Goal: Check status: Check status

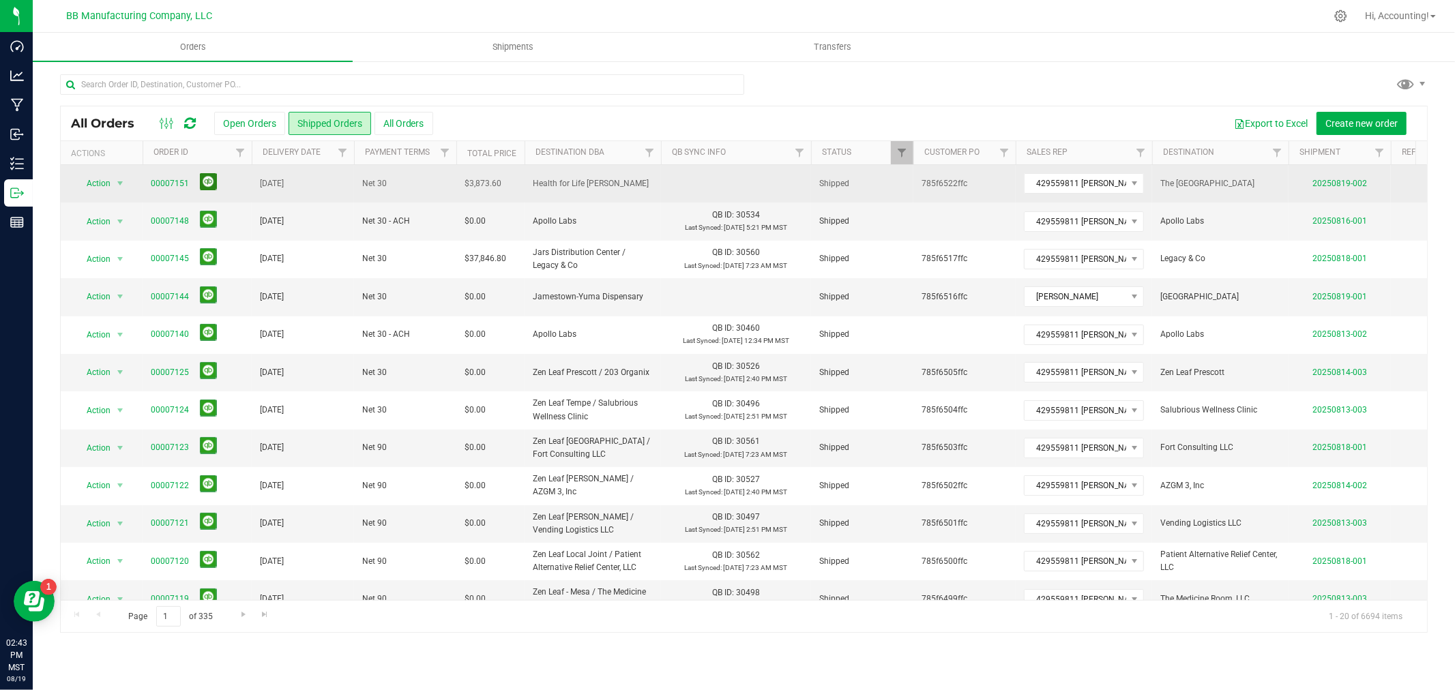
click at [205, 179] on button at bounding box center [208, 181] width 17 height 17
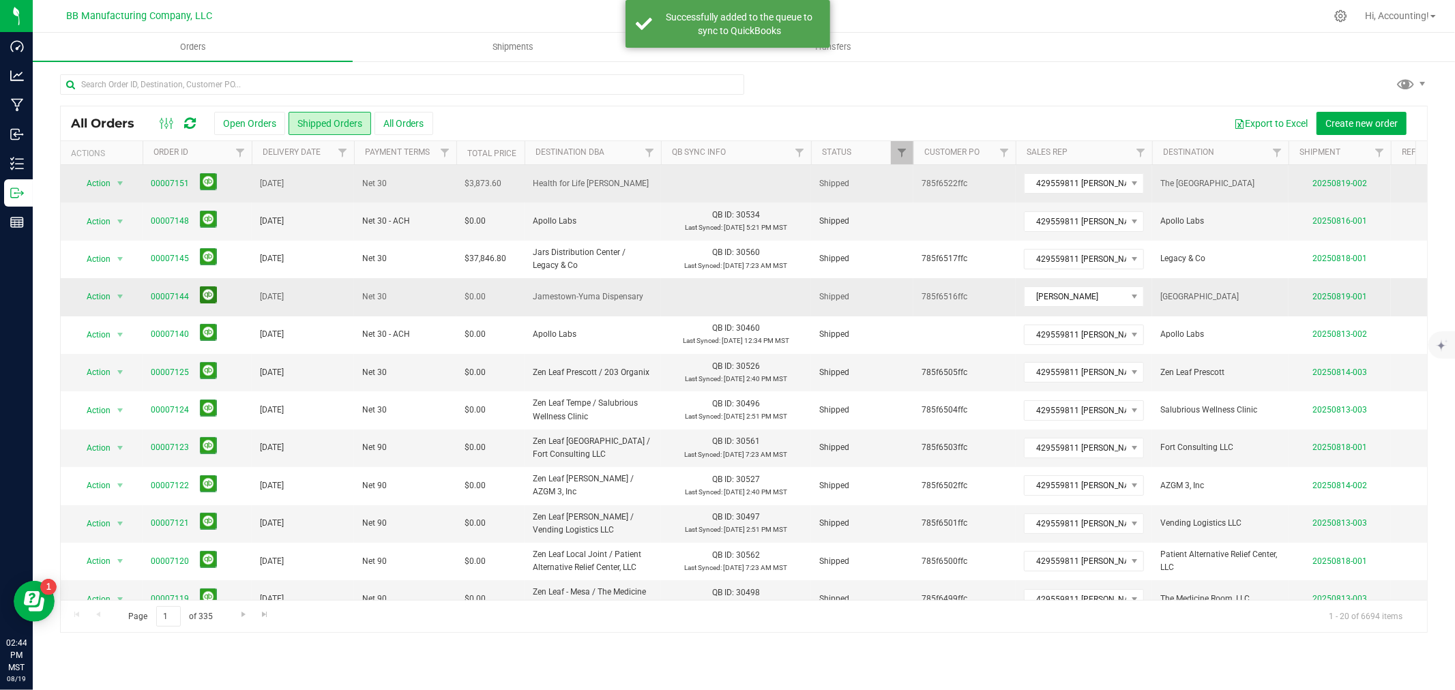
click at [209, 299] on button at bounding box center [208, 295] width 17 height 17
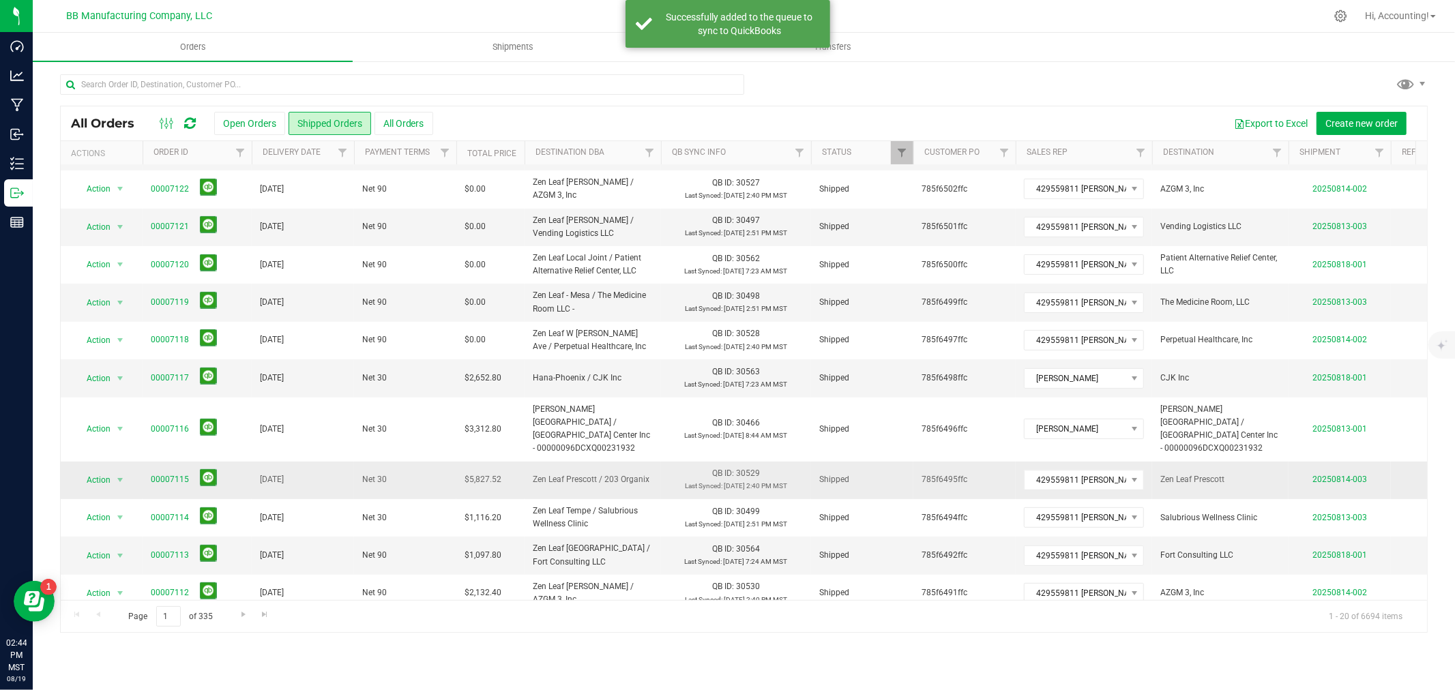
scroll to position [345, 0]
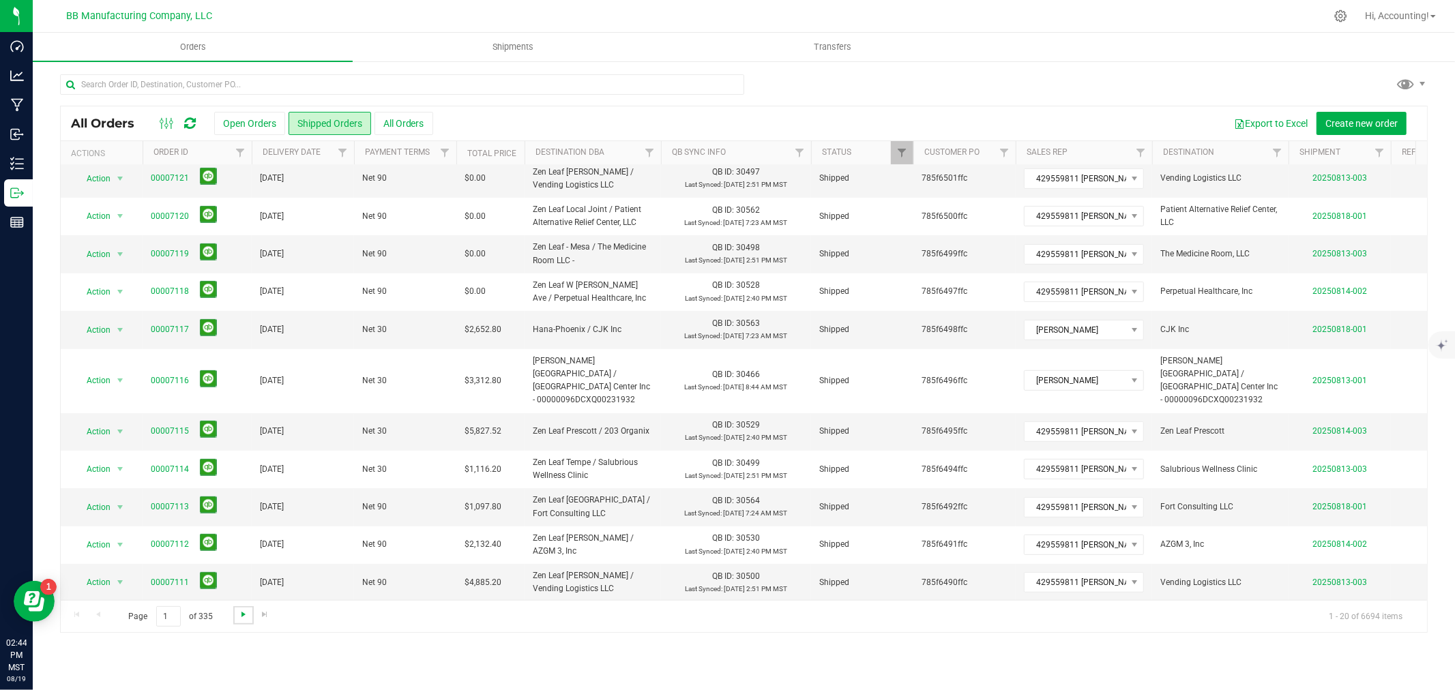
click at [238, 618] on span "Go to the next page" at bounding box center [243, 614] width 11 height 11
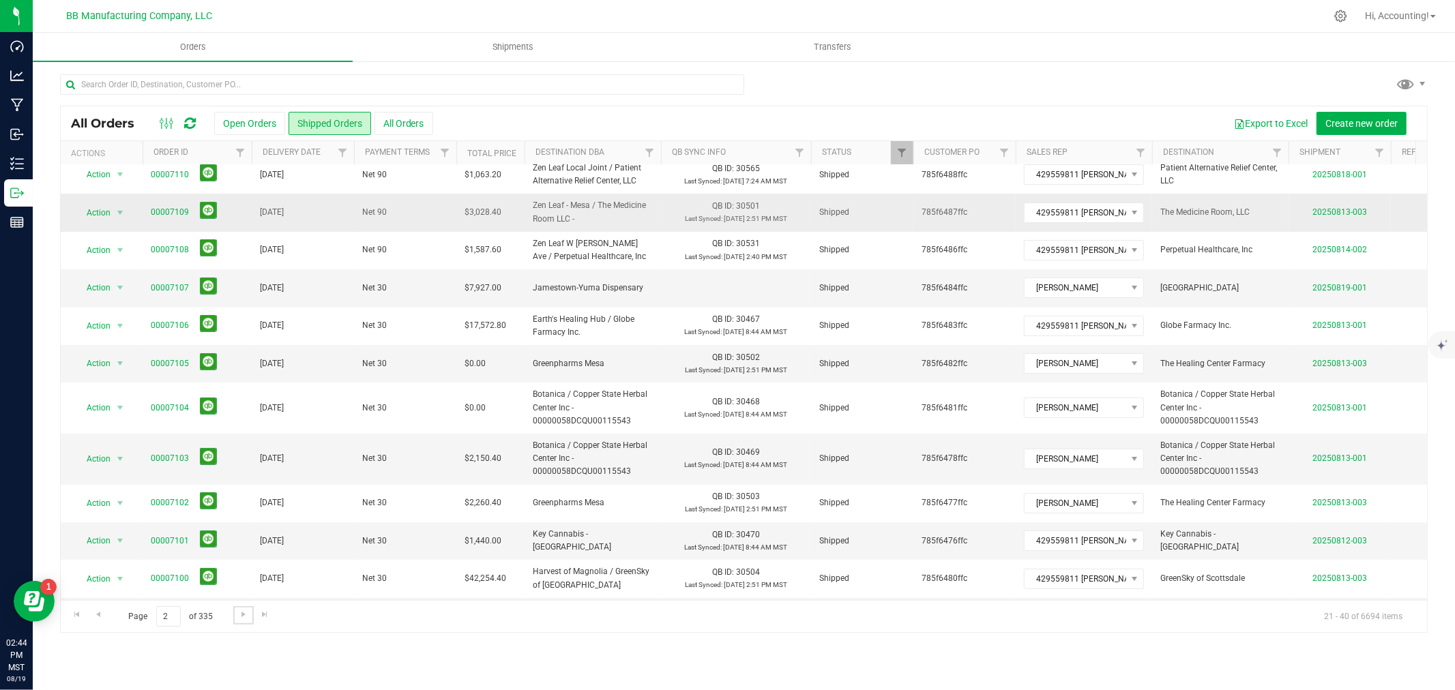
scroll to position [0, 0]
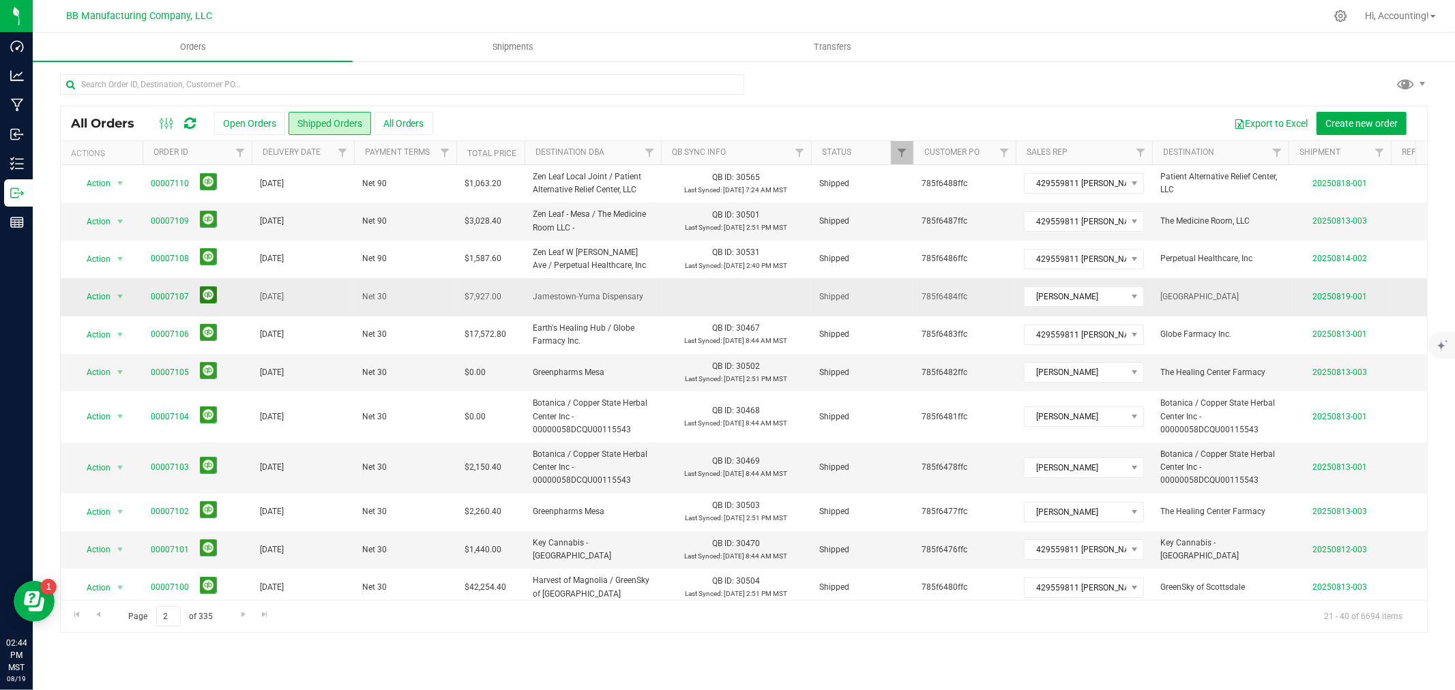
click at [208, 302] on button at bounding box center [208, 295] width 17 height 17
